Goal: Task Accomplishment & Management: Manage account settings

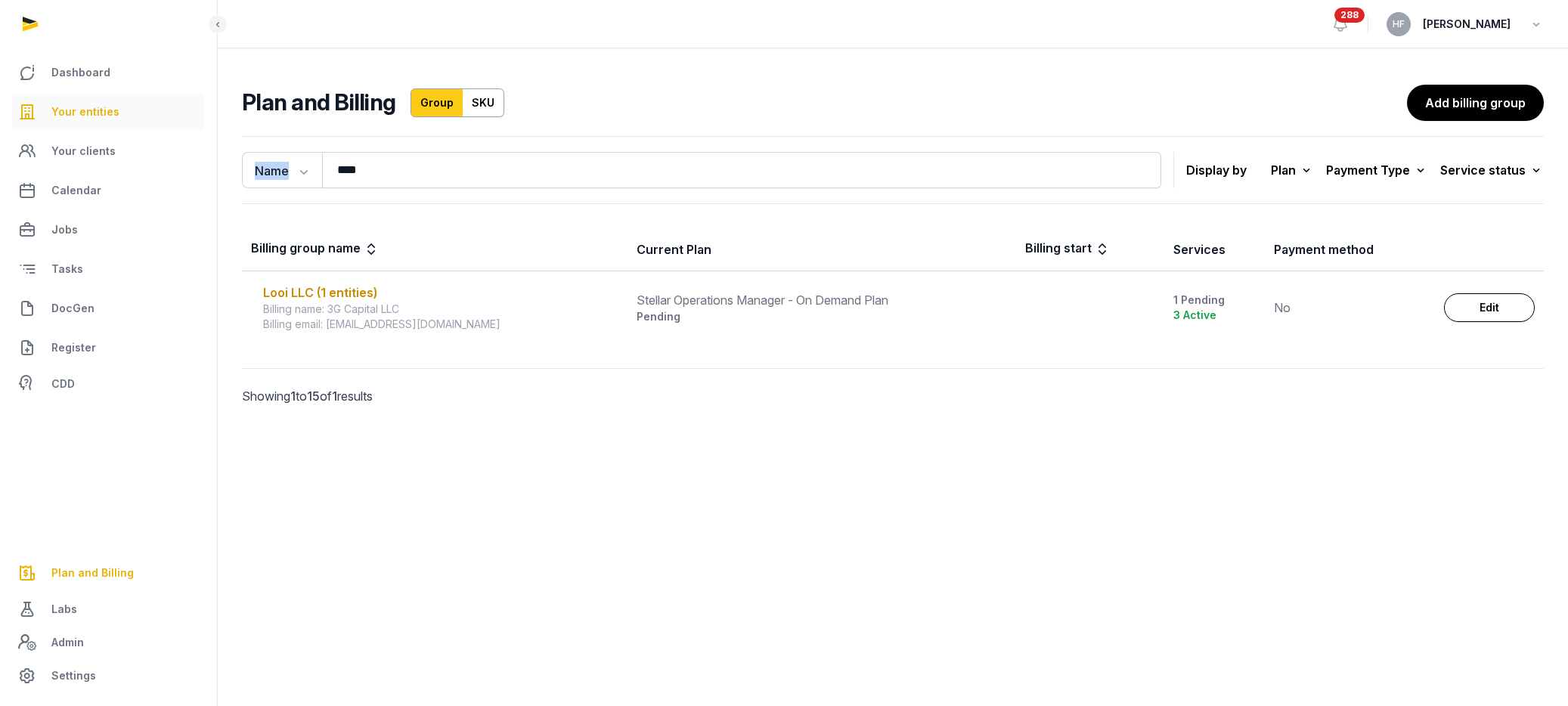
click at [85, 108] on span "Your entities" at bounding box center [86, 112] width 68 height 18
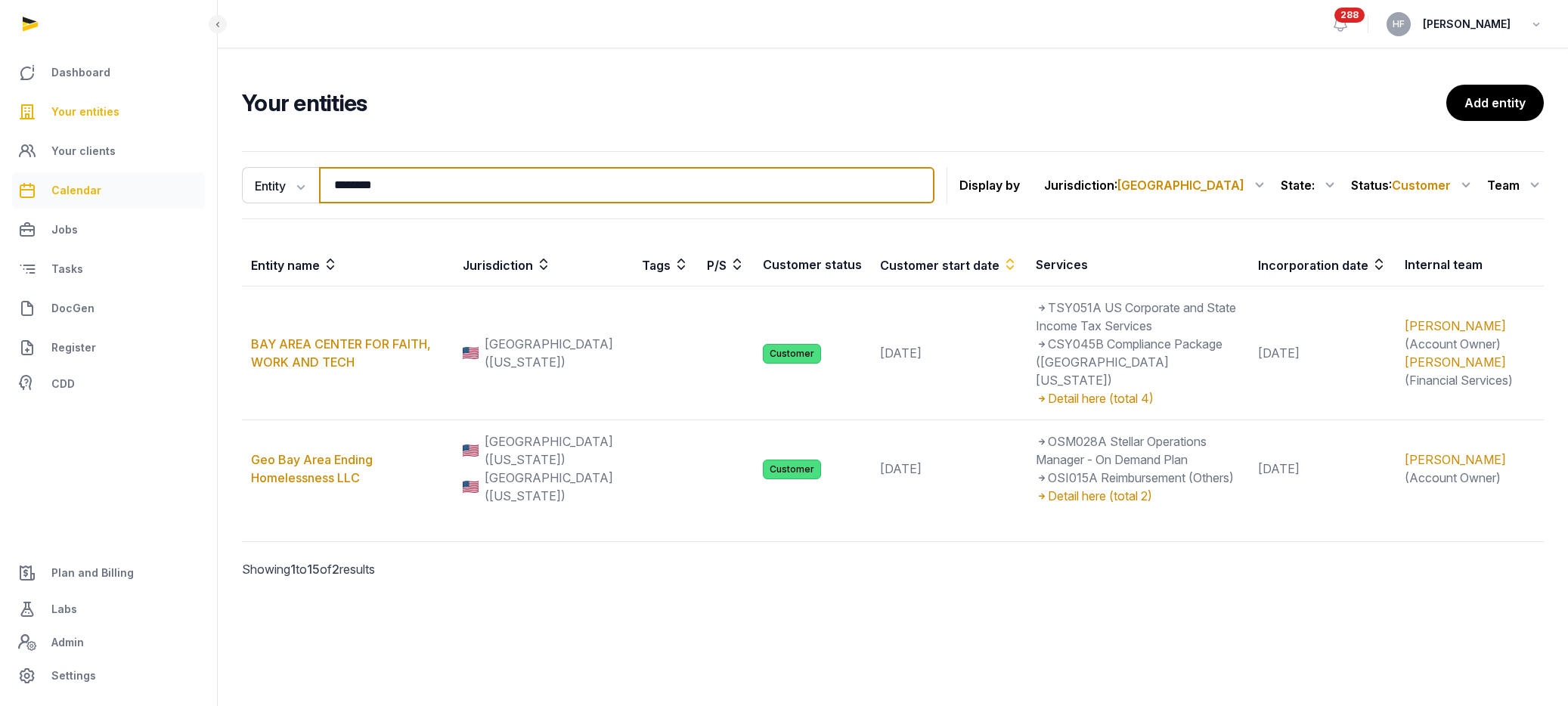
drag, startPoint x: 433, startPoint y: 187, endPoint x: 82, endPoint y: 181, distance: 351.1
click at [88, 181] on div "Dashboard Your entities Your clients Calendar Jobs Tasks DocGen Register CDD Pl…" at bounding box center [784, 353] width 1568 height 706
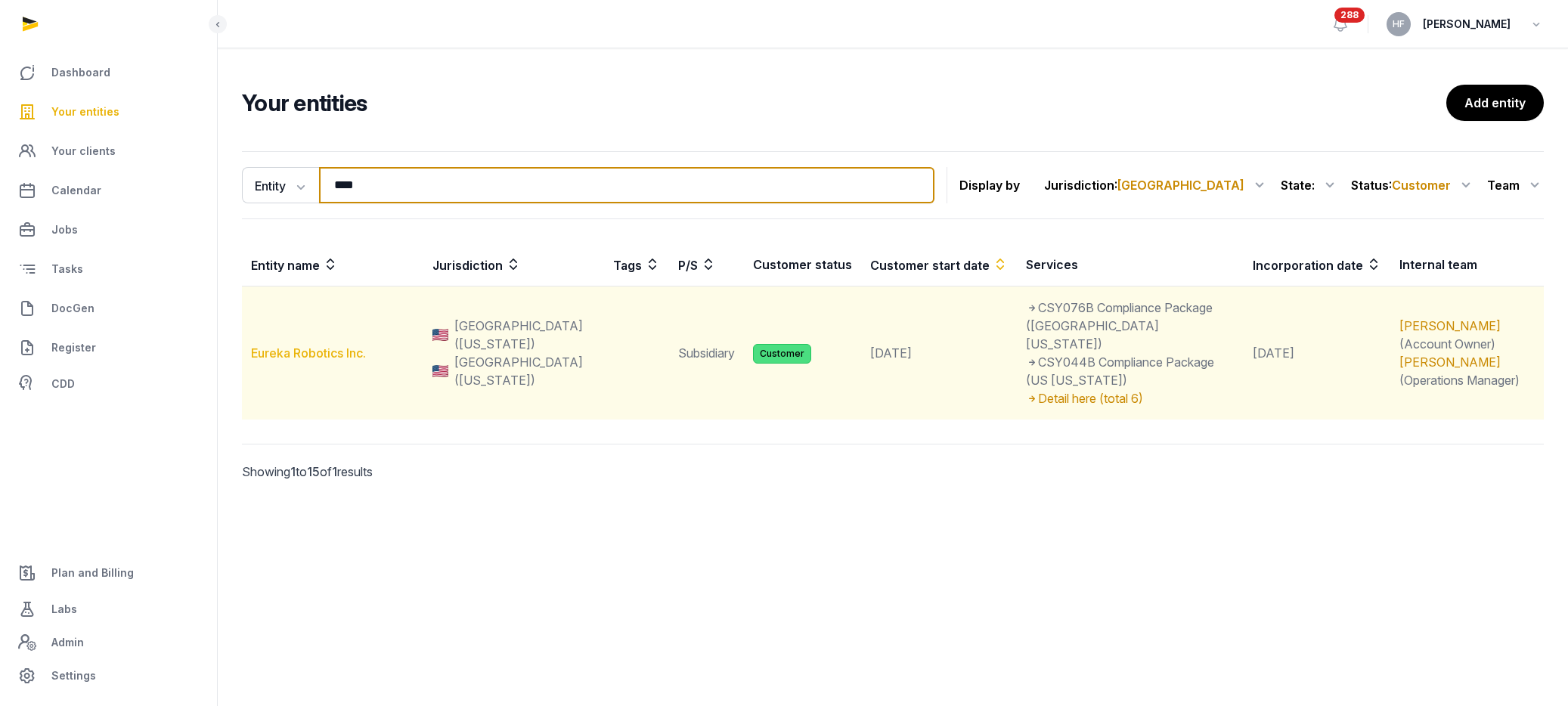
type input "****"
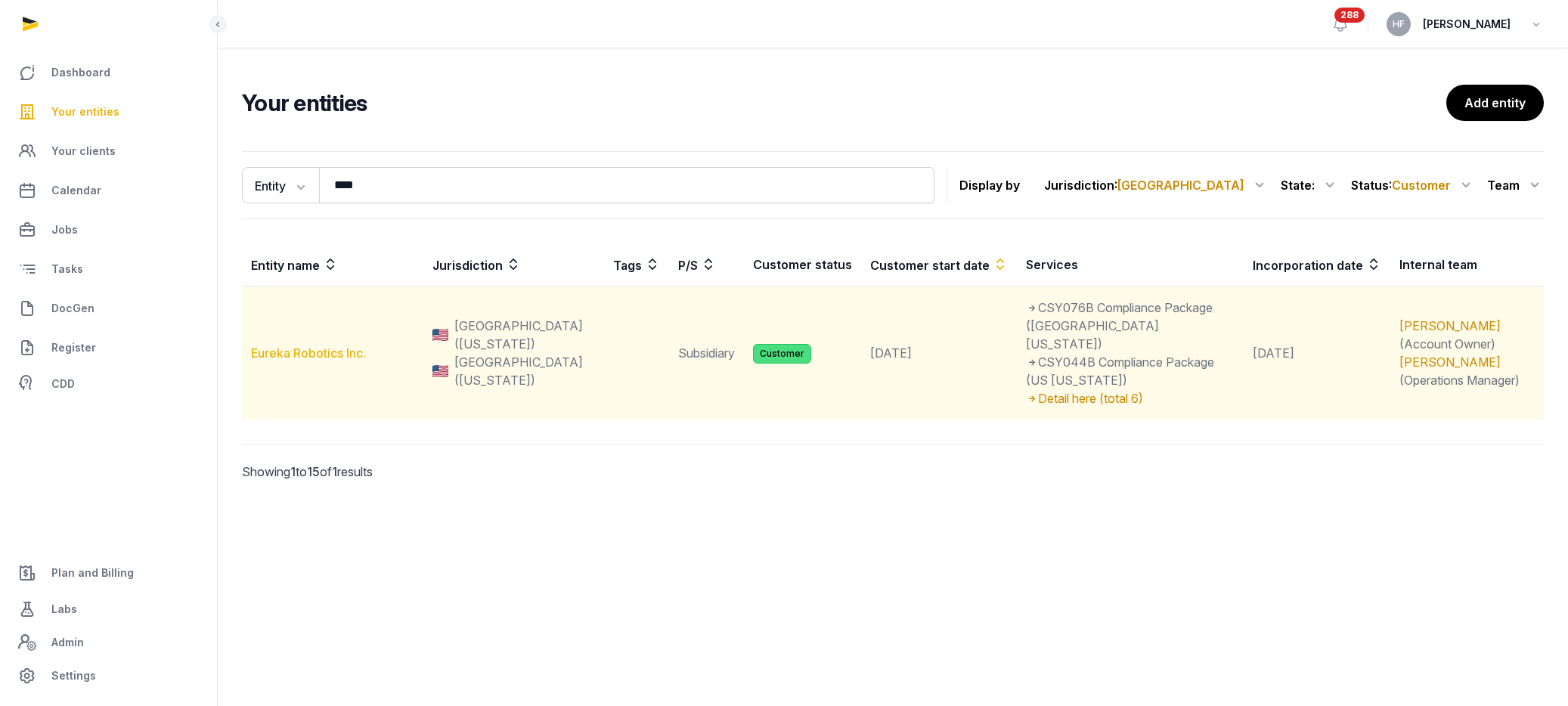
click at [343, 348] on link "Eureka Robotics Inc." at bounding box center [308, 353] width 115 height 15
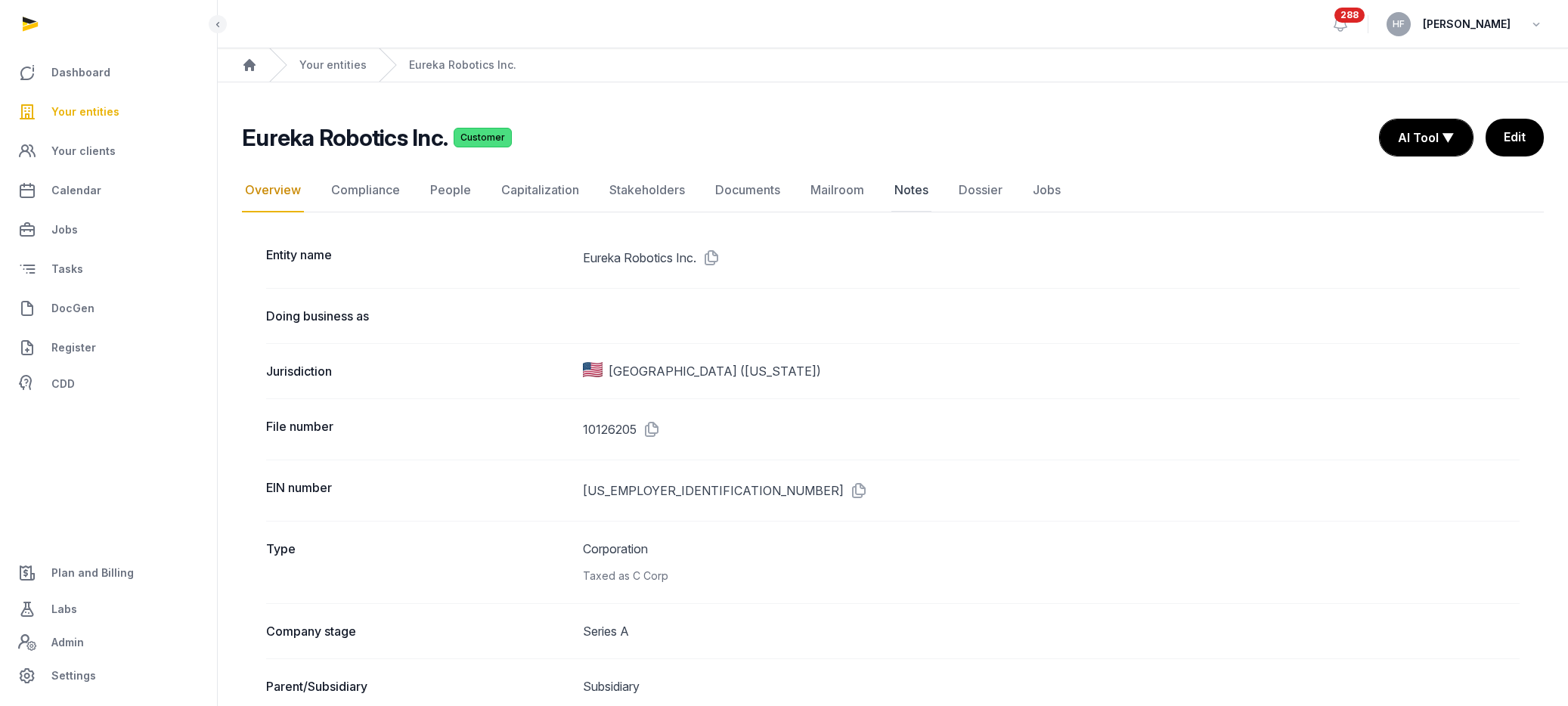
click at [906, 188] on link "Notes" at bounding box center [911, 191] width 40 height 44
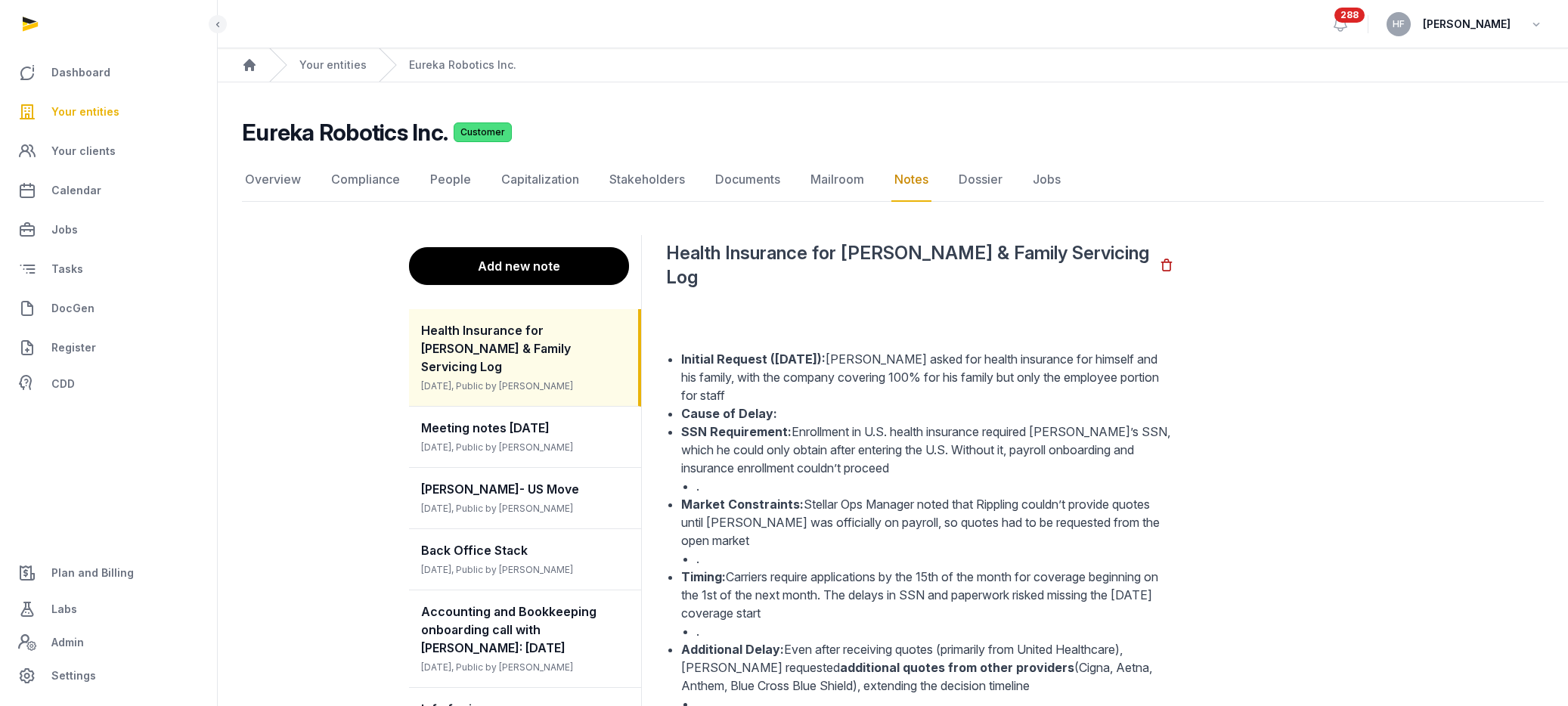
click at [590, 274] on button "Add new note" at bounding box center [519, 266] width 220 height 38
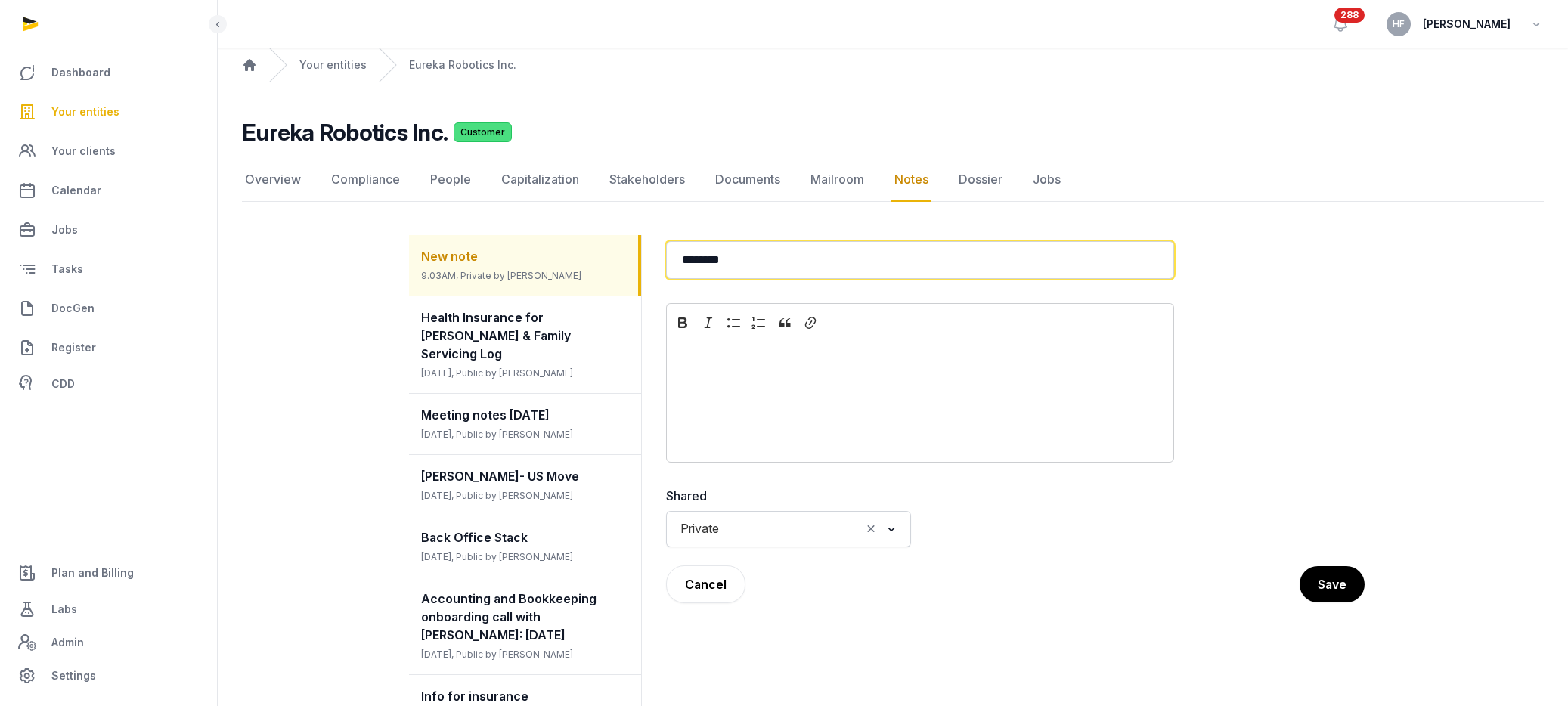
drag, startPoint x: 824, startPoint y: 262, endPoint x: 454, endPoint y: 252, distance: 370.1
click at [454, 252] on div "New note 9.03AM, Private by [PERSON_NAME] Health Insurance for [PERSON_NAME] & …" at bounding box center [893, 608] width 968 height 783
type input "*"
type input "**********"
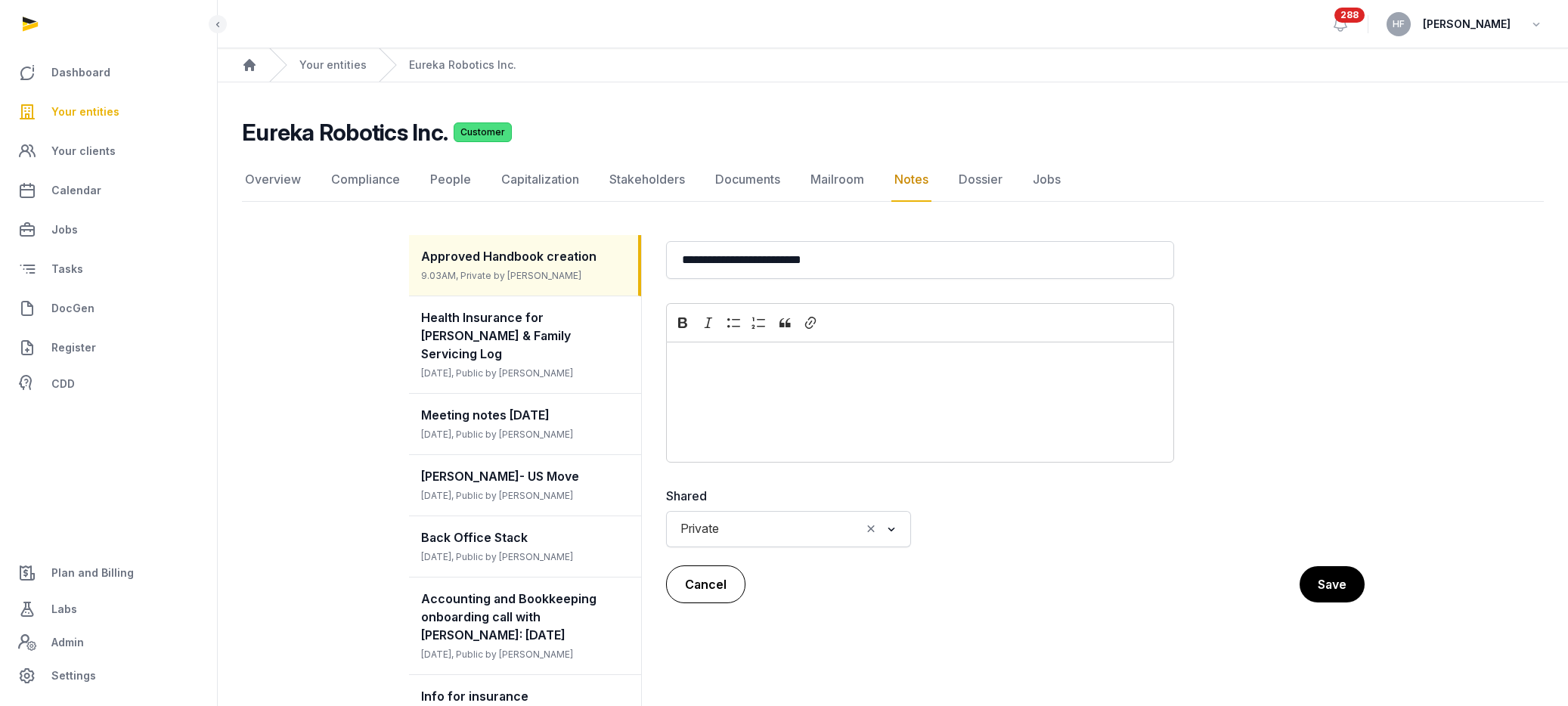
click at [711, 590] on button "Cancel" at bounding box center [706, 584] width 80 height 38
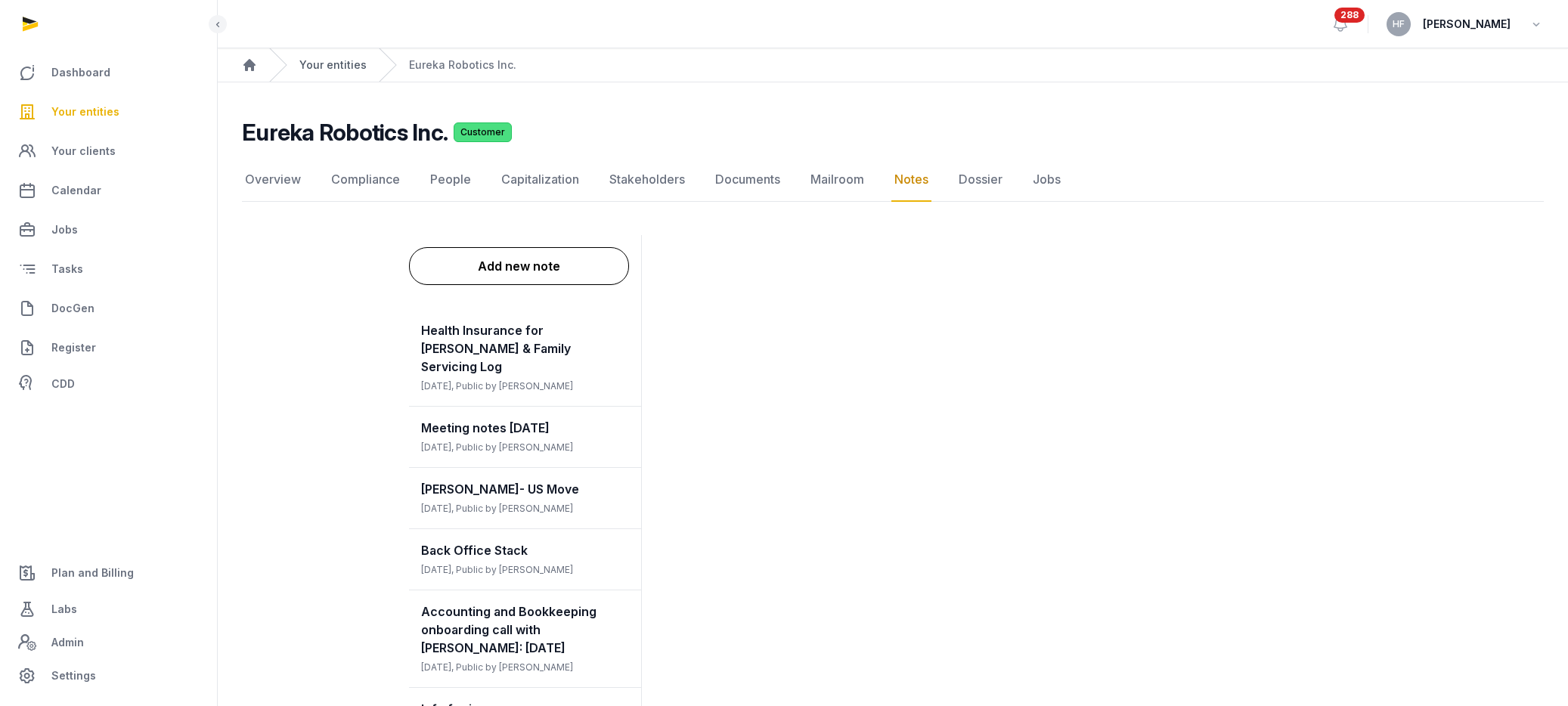
click at [331, 66] on link "Your entities" at bounding box center [332, 65] width 67 height 15
